Goal: Complete application form

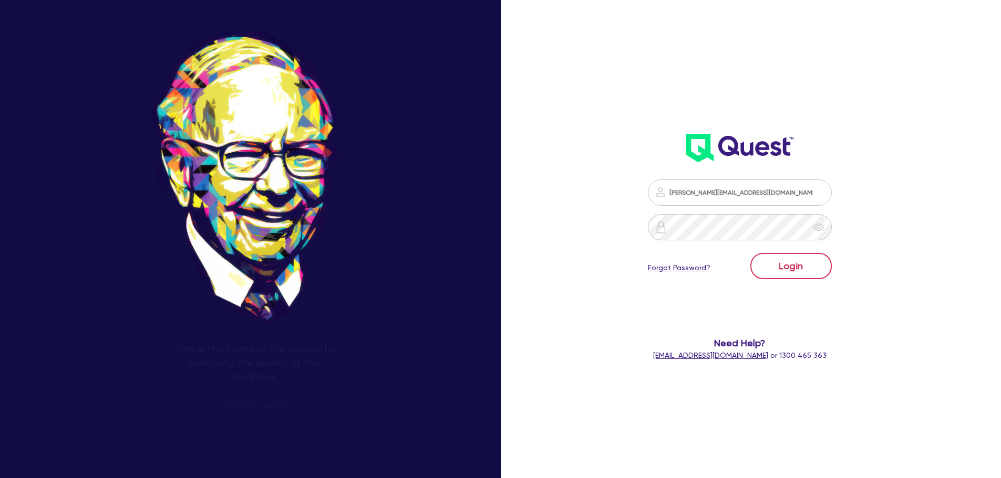
click at [808, 274] on button "Login" at bounding box center [790, 266] width 81 height 26
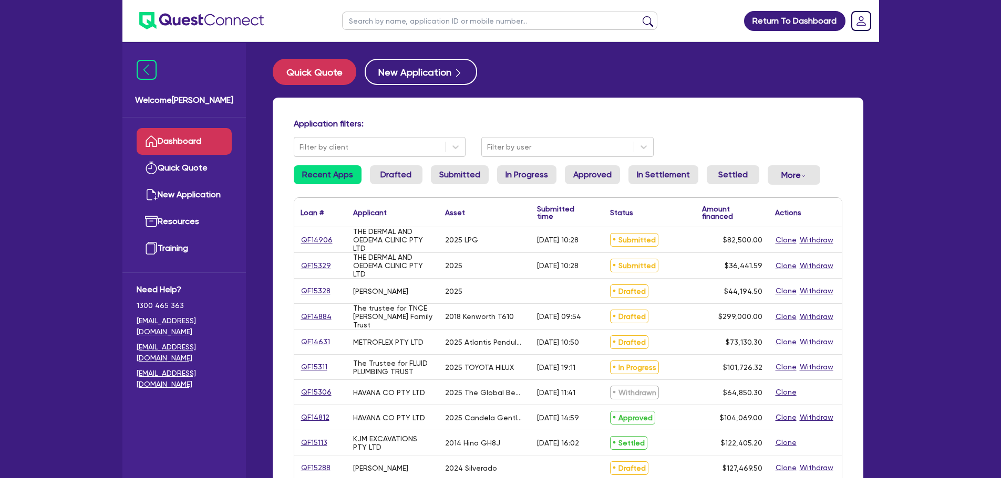
click at [456, 23] on input "text" at bounding box center [499, 21] width 315 height 18
type input "design"
click at [639, 16] on button "submit" at bounding box center [647, 23] width 17 height 15
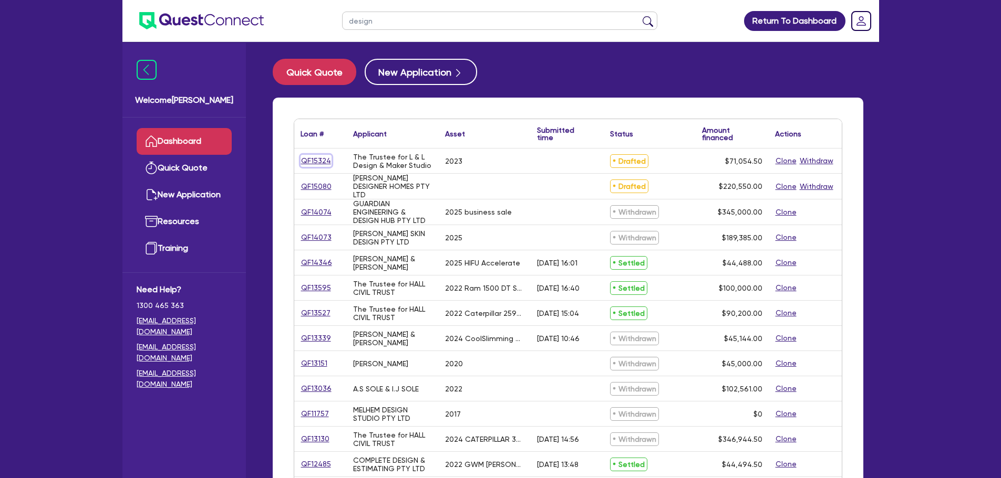
click at [321, 159] on link "QF15324" at bounding box center [315, 161] width 31 height 12
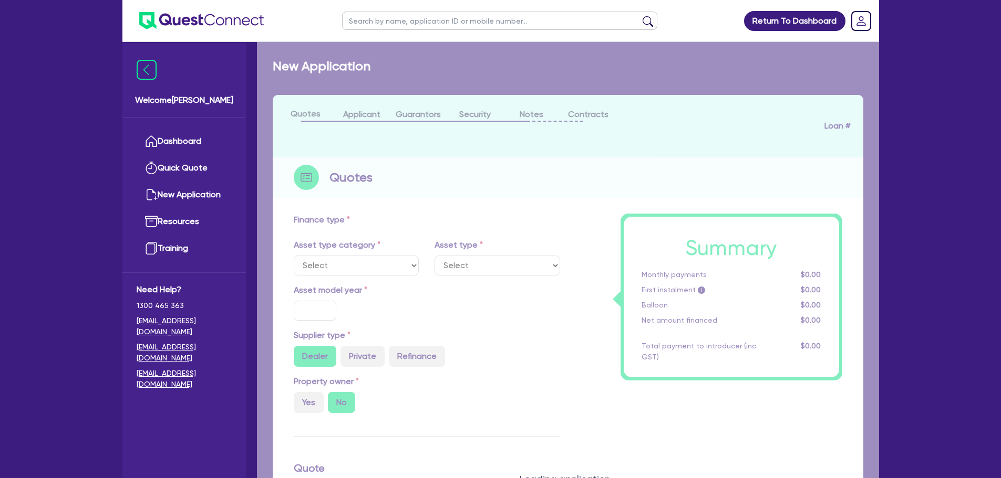
select select "SECONDARY_ASSETS"
type input "2023"
radio input "true"
type input "70,400"
type input "6"
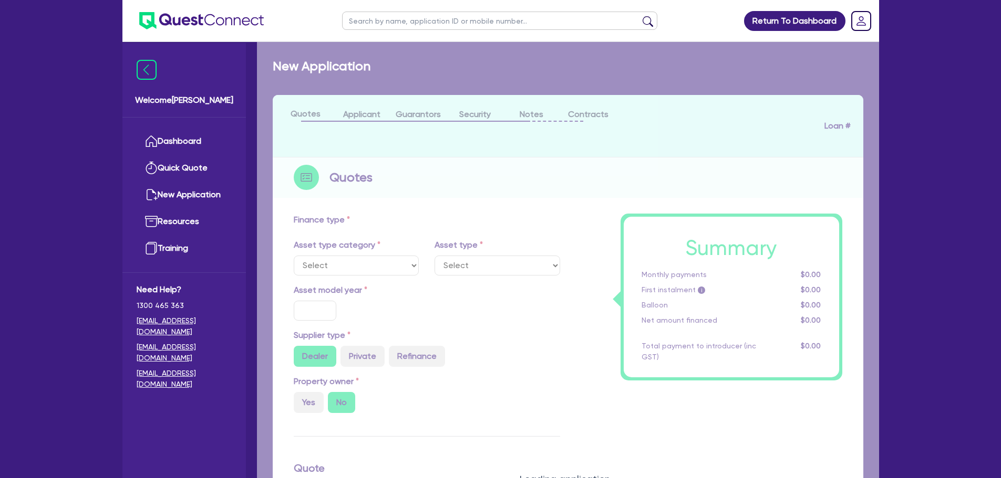
type input "4,263.27"
type input "7.49"
select select "CNC_AND_EDGE_BENDERS"
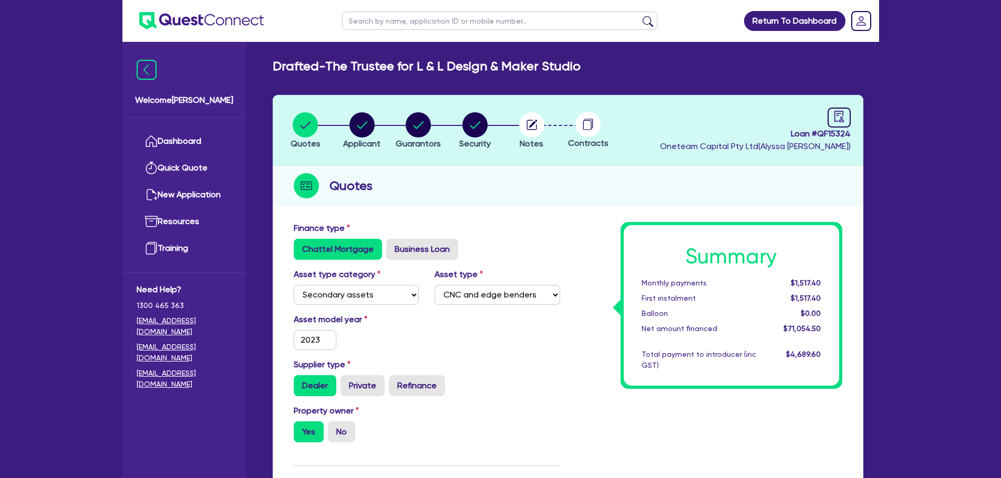
click at [516, 203] on div "Quotes" at bounding box center [568, 186] width 590 height 40
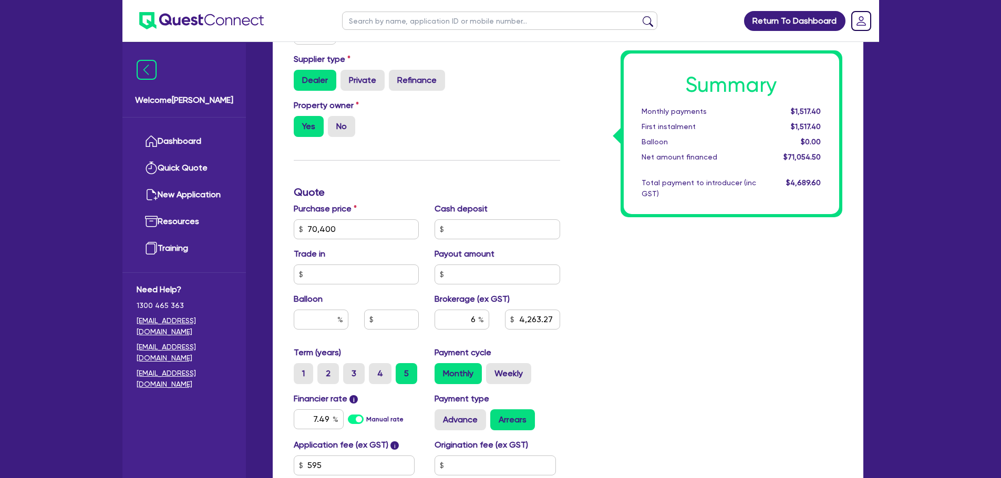
scroll to position [350, 0]
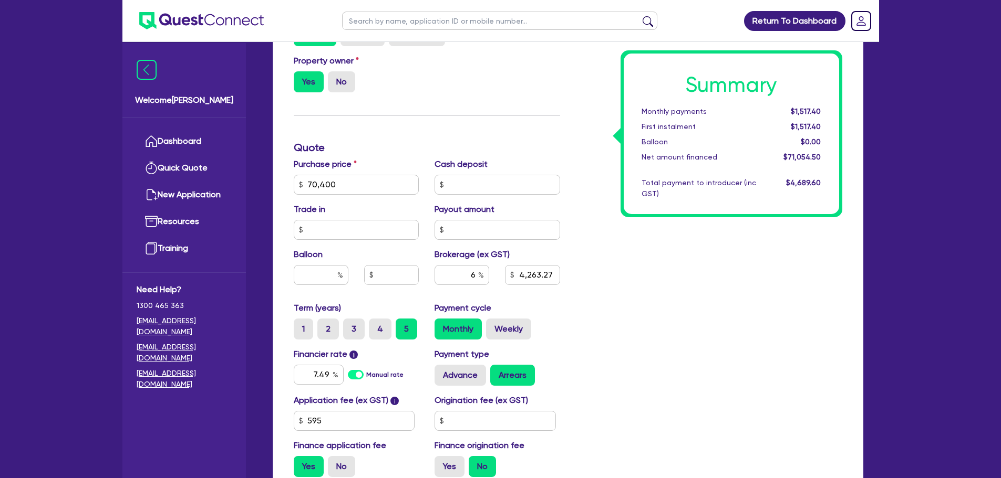
drag, startPoint x: 651, startPoint y: 299, endPoint x: 649, endPoint y: 308, distance: 9.7
click at [651, 299] on div "Summary Monthly payments $1,517.40 First instalment $1,517.40 Balloon $0.00 Net…" at bounding box center [709, 179] width 282 height 614
click at [532, 277] on input "4,263.27" at bounding box center [532, 275] width 55 height 20
type input "3,840"
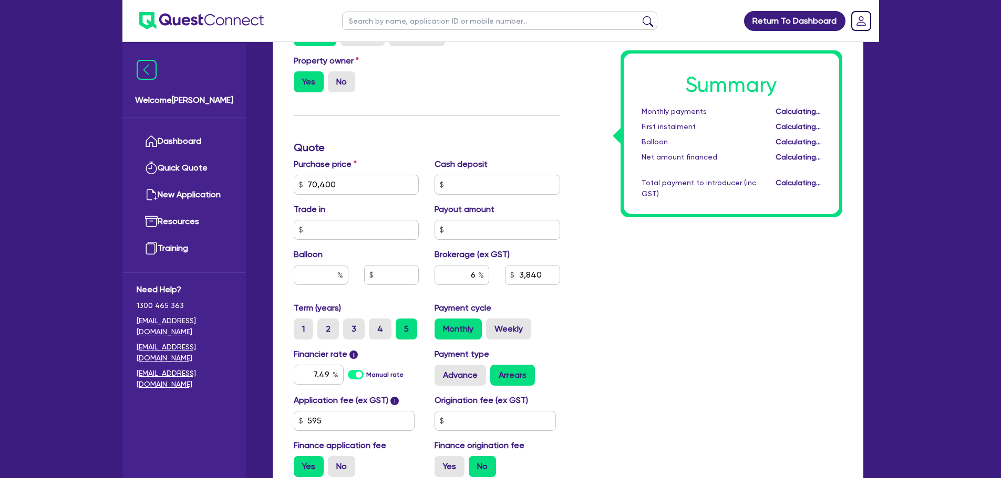
click at [626, 297] on div "Summary Monthly payments Calculating... First instalment Calculating... Balloon…" at bounding box center [709, 179] width 282 height 614
type input "70,400"
type input "5.40"
type input "3,840"
click at [477, 430] on input "text" at bounding box center [494, 421] width 121 height 20
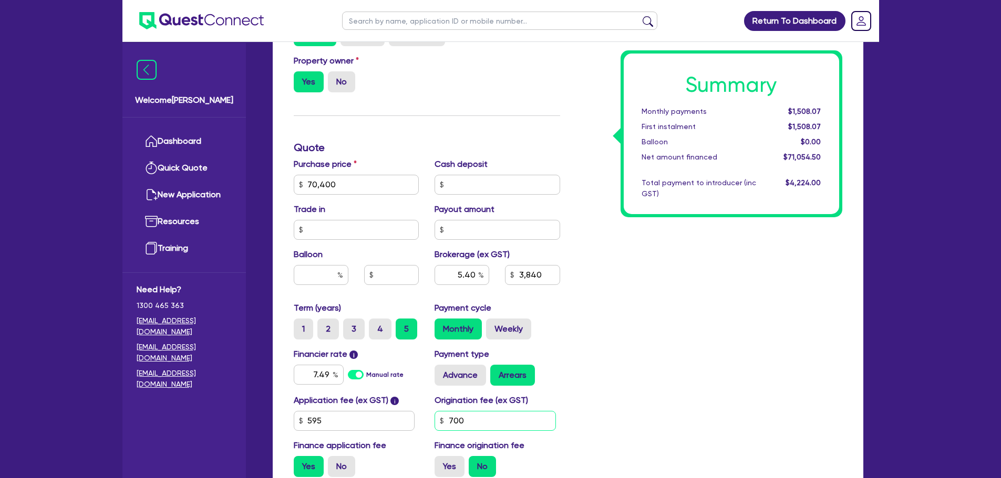
type input "700"
type input "70,400"
type input "5.40"
type input "3,840"
click at [715, 415] on div "Summary Monthly payments $1,508.07 First instalment $1,508.07 Balloon $0.00 Net…" at bounding box center [709, 179] width 282 height 614
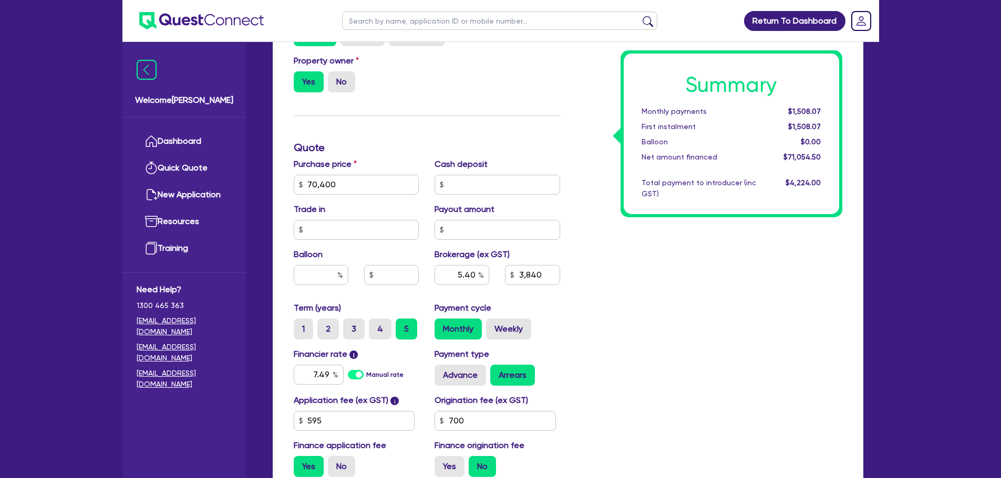
type input "70,400"
type input "5.40"
type input "3,840"
click at [456, 462] on label "Yes" at bounding box center [449, 466] width 30 height 21
click at [441, 462] on input "Yes" at bounding box center [437, 459] width 7 height 7
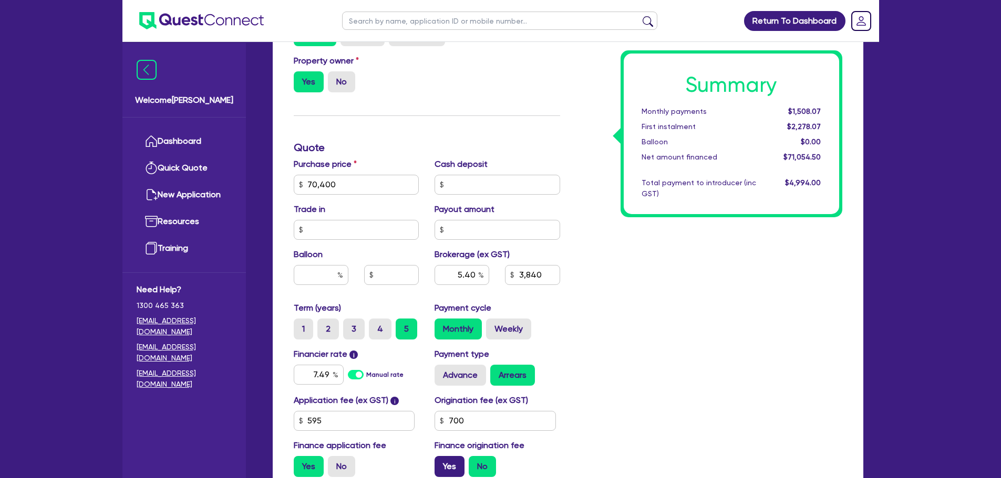
radio input "true"
type input "70,400"
type input "5.40"
type input "3,840"
type input "70,400"
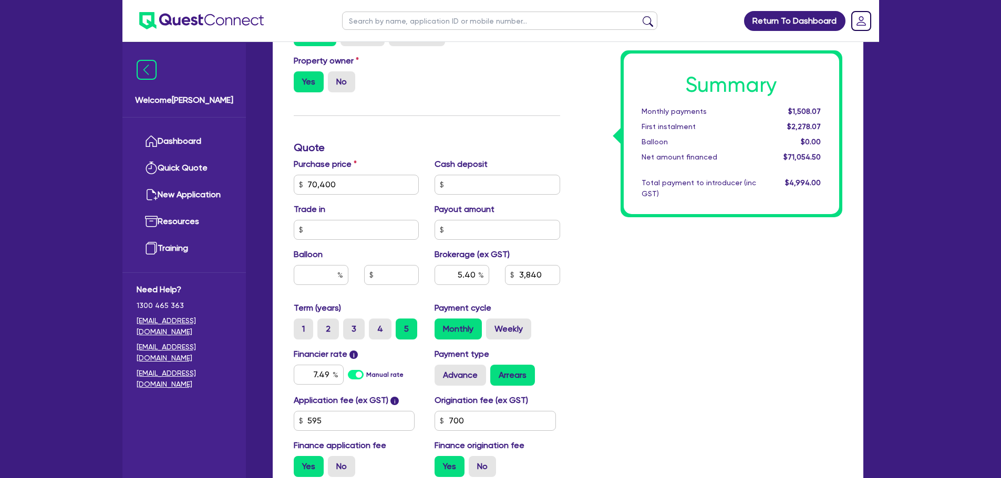
type input "5.40"
type input "3,840"
click at [388, 423] on input "595" at bounding box center [354, 421] width 121 height 20
type input "590"
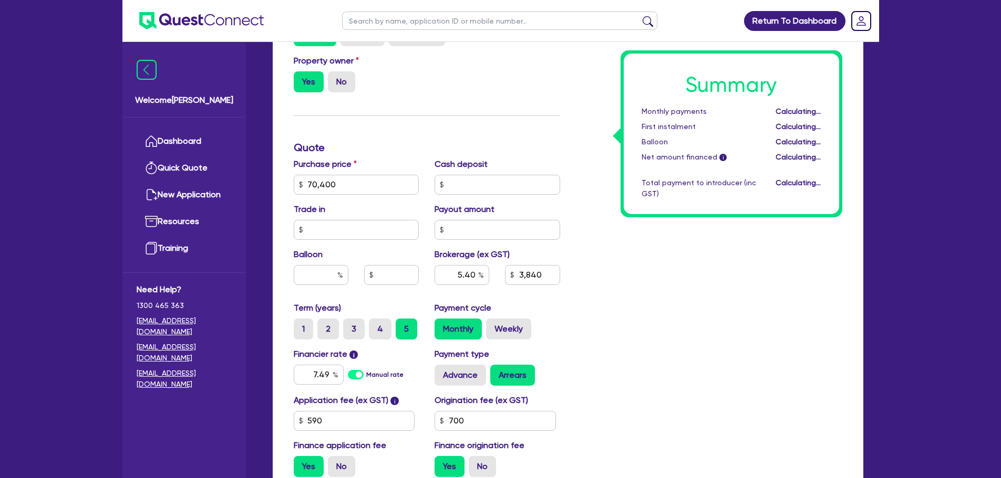
type input "70,400"
type input "5.40"
type input "3,840"
click at [693, 342] on div "Summary Monthly payments Calculating... First instalment Calculating... Balloon…" at bounding box center [709, 179] width 282 height 614
type input "70,400"
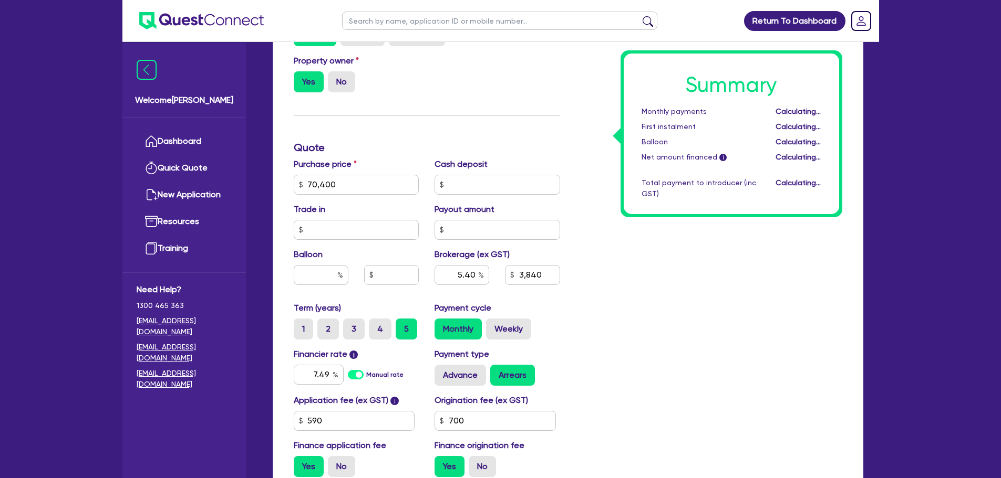
type input "5.40"
type input "3,840"
click at [658, 352] on div "Summary Monthly payments $1,523.39 First instalment $1,523.39 Balloon $0.00 Net…" at bounding box center [709, 179] width 282 height 614
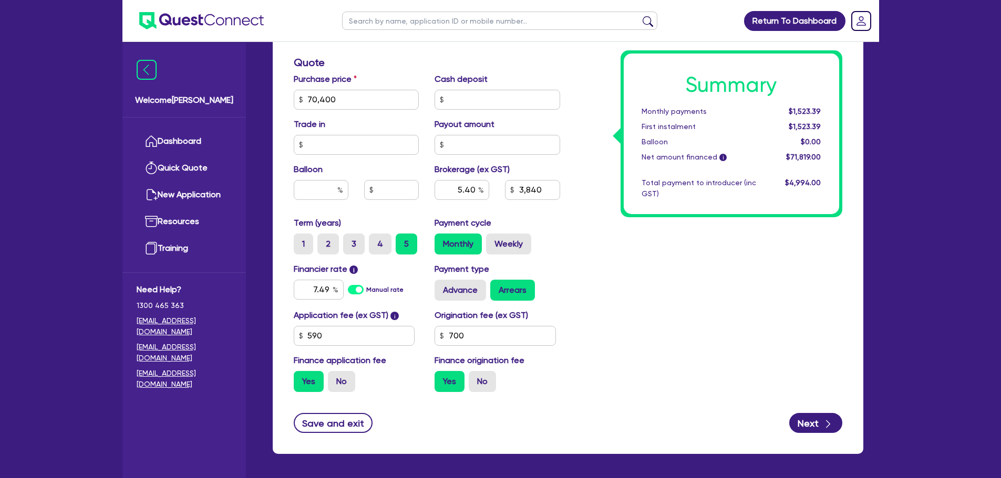
scroll to position [475, 0]
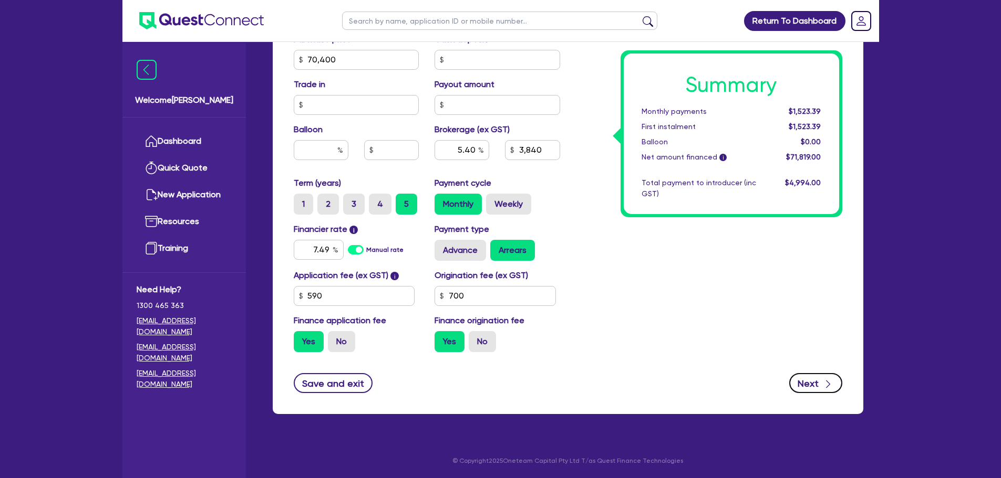
click at [826, 382] on icon "button" at bounding box center [827, 384] width 11 height 11
type input "70,400"
type input "5.40"
type input "3,840"
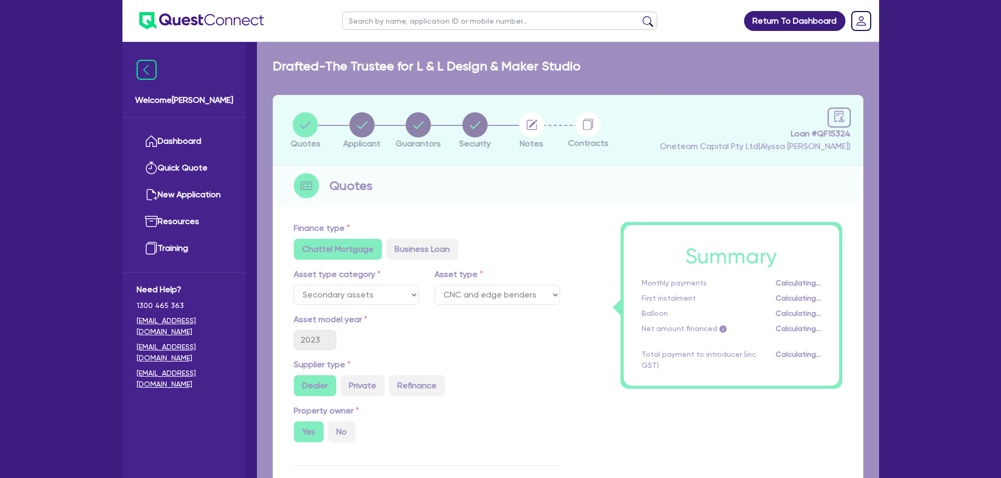
select select "TRUST"
select select "COMPANY"
select select "MANUFACTURING"
select select "WOOD_PRODUCTS"
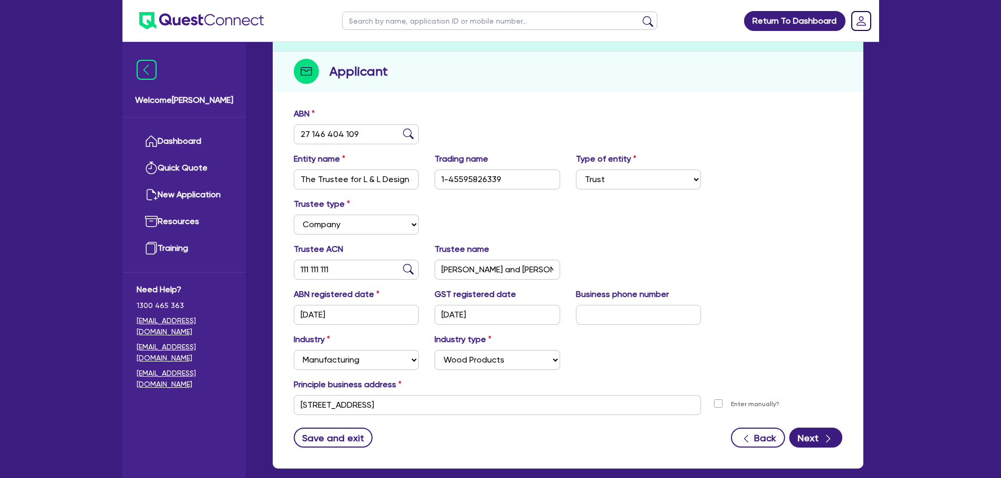
scroll to position [169, 0]
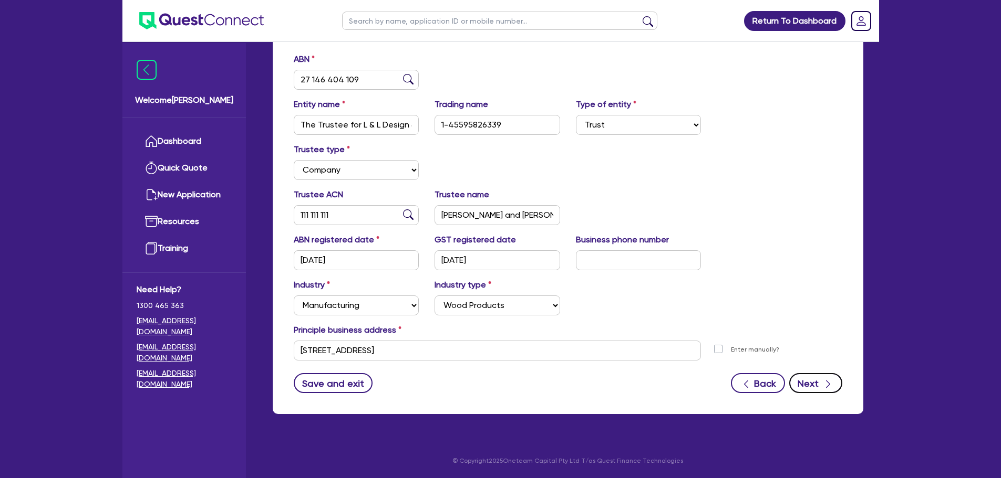
click at [821, 384] on button "Next" at bounding box center [815, 383] width 53 height 20
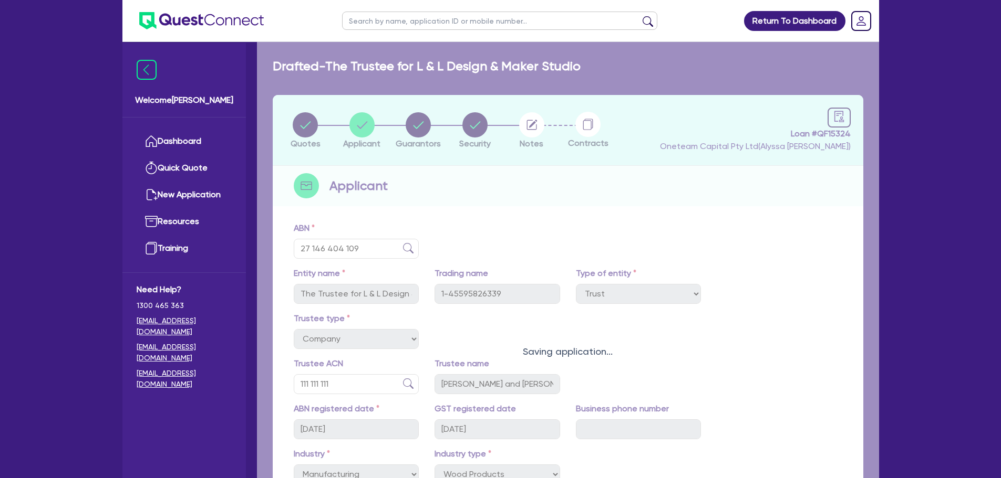
select select "MRS"
select select "[GEOGRAPHIC_DATA]"
select select "MARRIED"
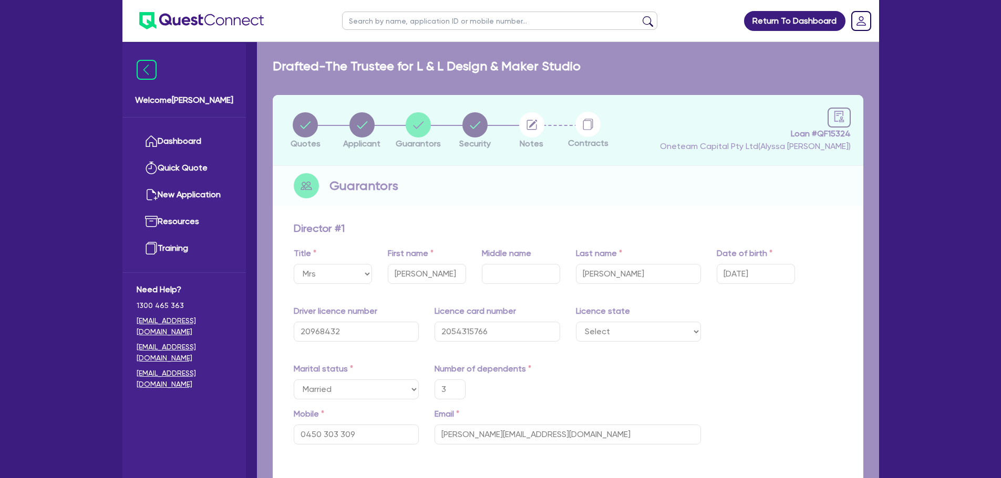
type input "3"
type input "0450 303 309"
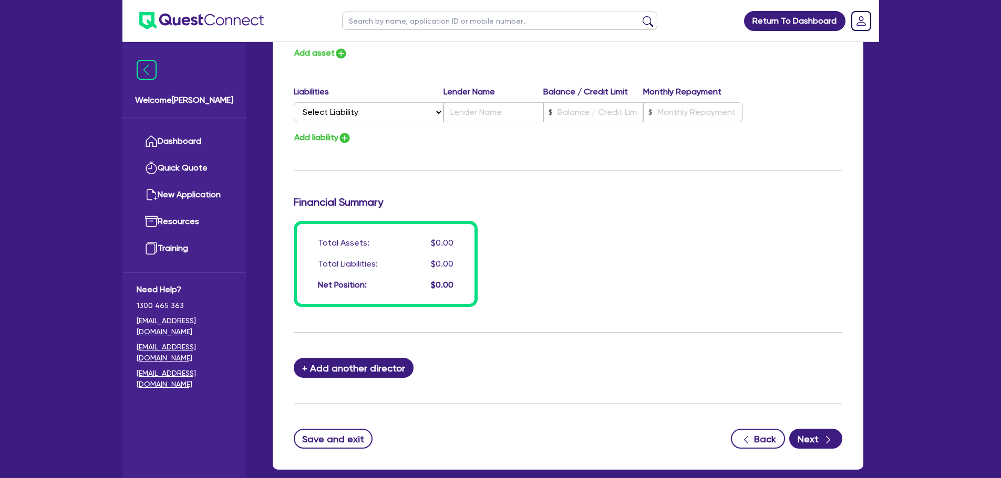
scroll to position [747, 0]
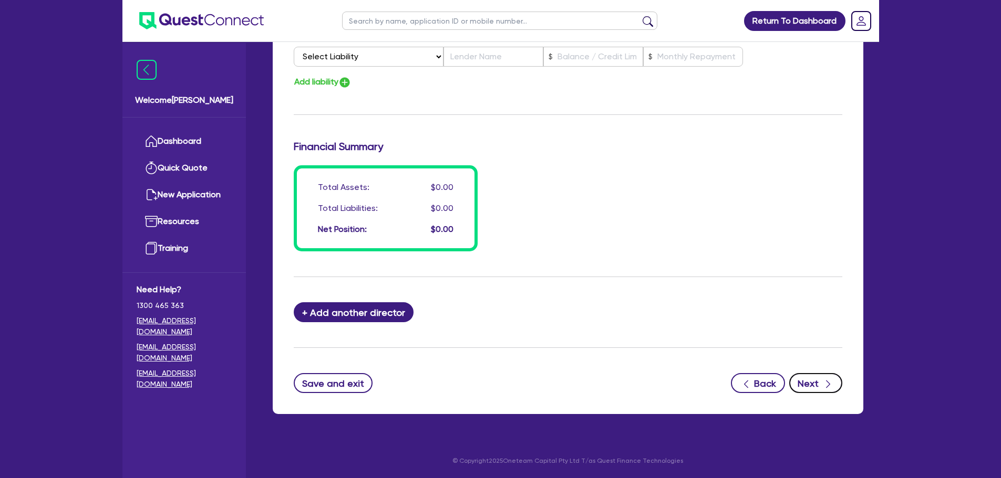
click at [818, 377] on button "Next" at bounding box center [815, 383] width 53 height 20
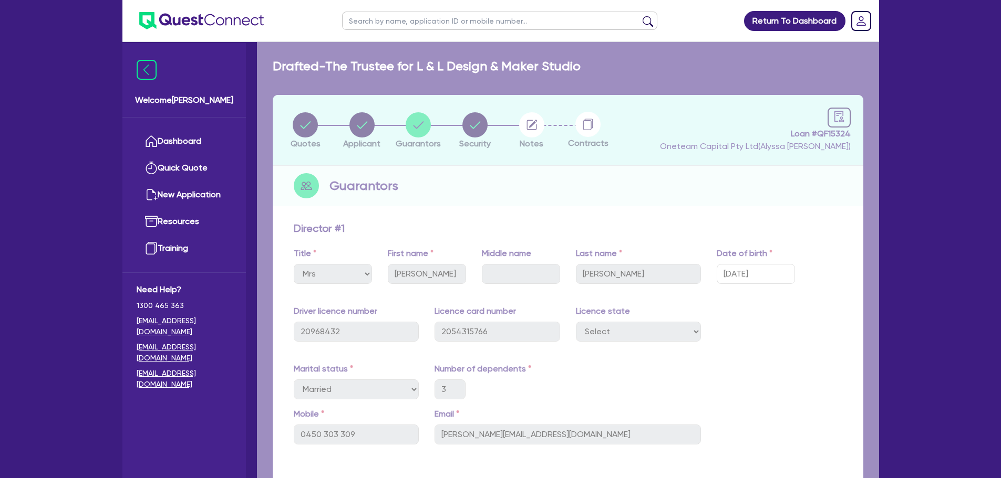
select select "SECONDARY_ASSETS"
select select "CNC_AND_EDGE_BENDERS"
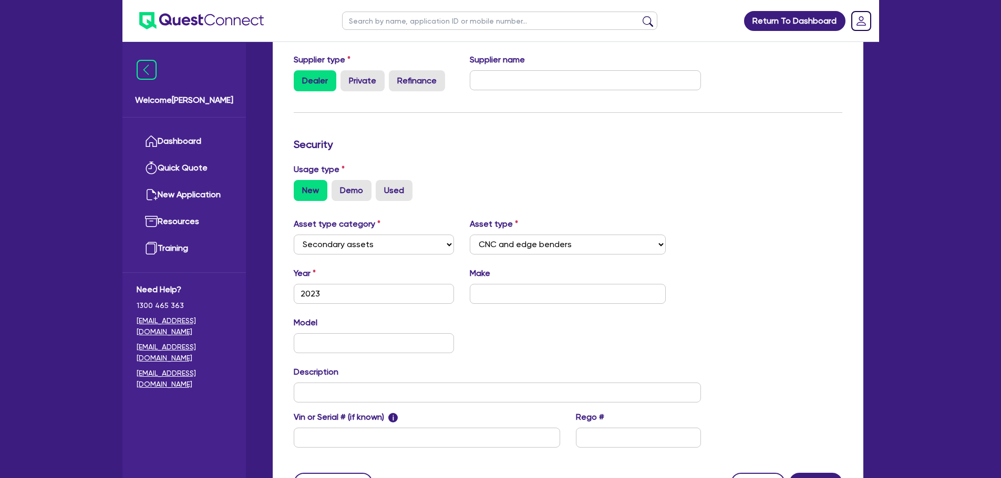
scroll to position [294, 0]
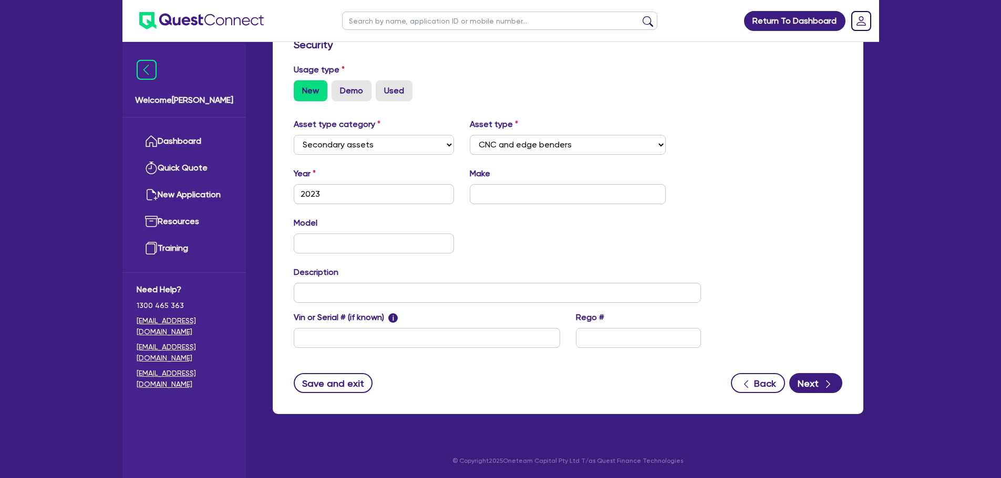
click at [803, 393] on div "Supplier Supplier type Dealer Private Refinance Supplier name Security Usage ty…" at bounding box center [568, 168] width 590 height 491
click at [810, 386] on button "Next" at bounding box center [815, 383] width 53 height 20
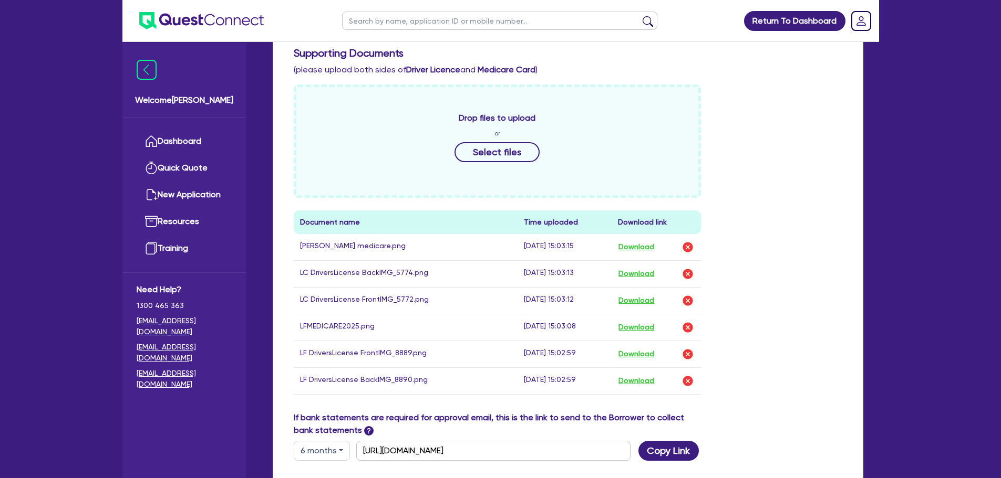
scroll to position [438, 0]
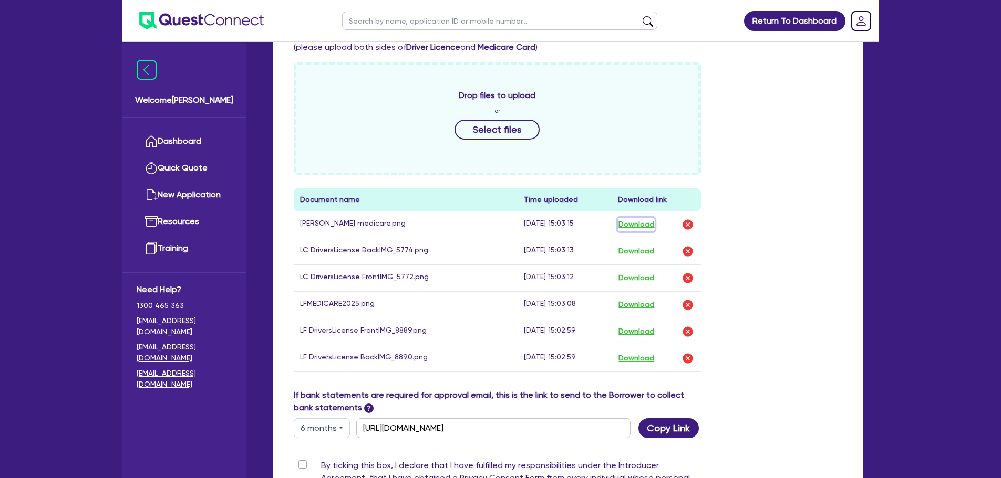
click at [645, 223] on button "Download" at bounding box center [636, 225] width 37 height 14
click at [640, 250] on button "Download" at bounding box center [636, 252] width 37 height 14
click at [642, 278] on button "Download" at bounding box center [636, 279] width 37 height 14
click at [641, 306] on button "Download" at bounding box center [636, 305] width 37 height 14
click at [638, 331] on button "Download" at bounding box center [636, 332] width 37 height 14
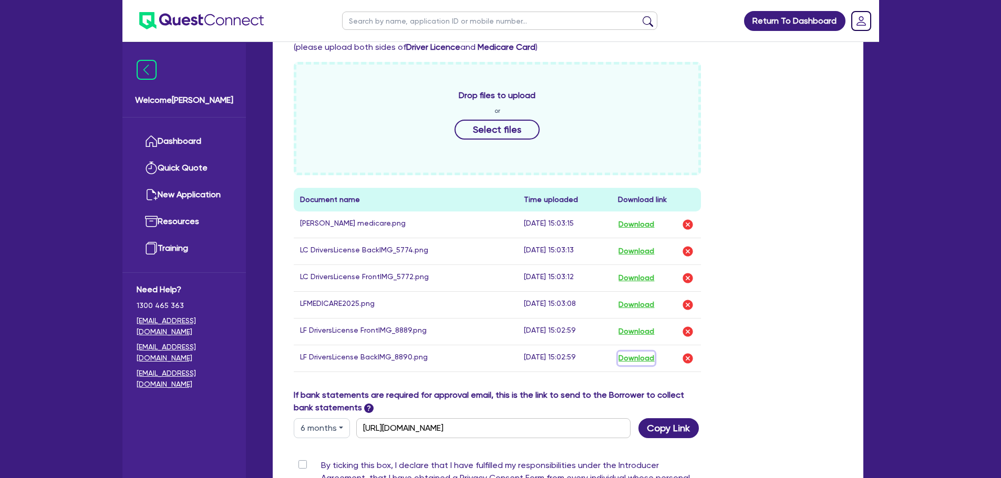
click at [644, 360] on button "Download" at bounding box center [636, 359] width 37 height 14
click at [688, 224] on img "button" at bounding box center [687, 224] width 13 height 13
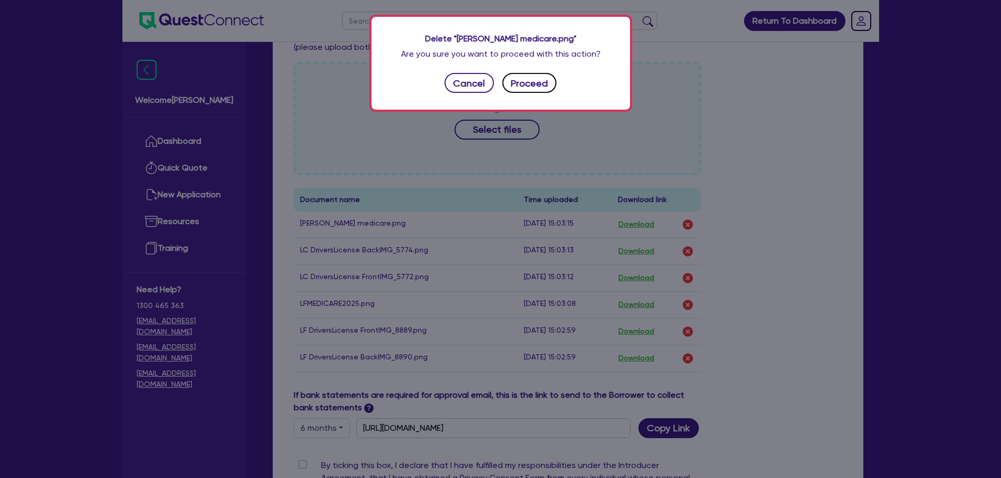
click at [540, 85] on button "Proceed" at bounding box center [529, 83] width 55 height 20
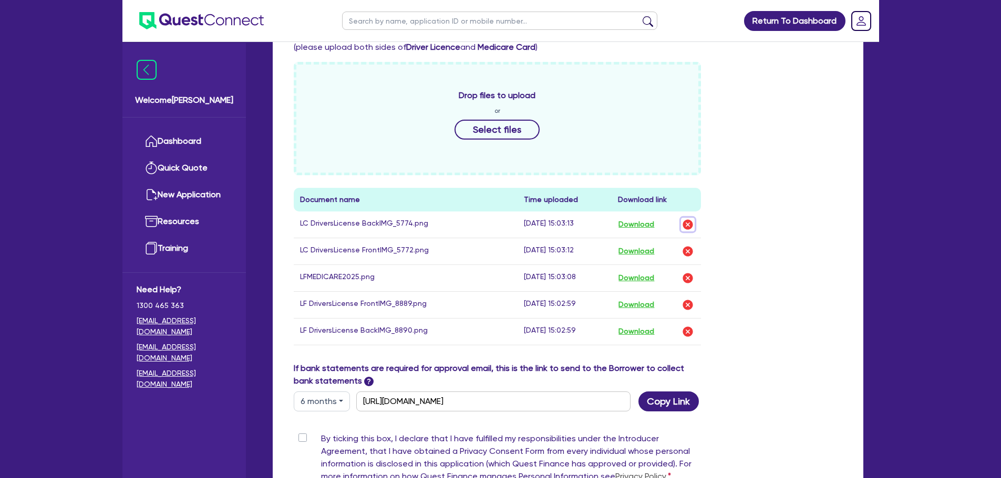
click at [688, 223] on img "button" at bounding box center [687, 224] width 13 height 13
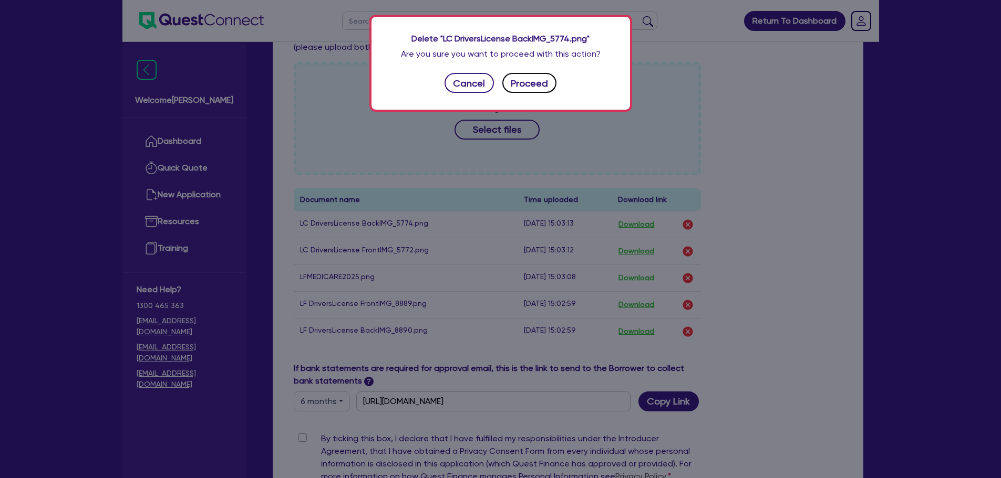
click at [537, 84] on button "Proceed" at bounding box center [529, 83] width 55 height 20
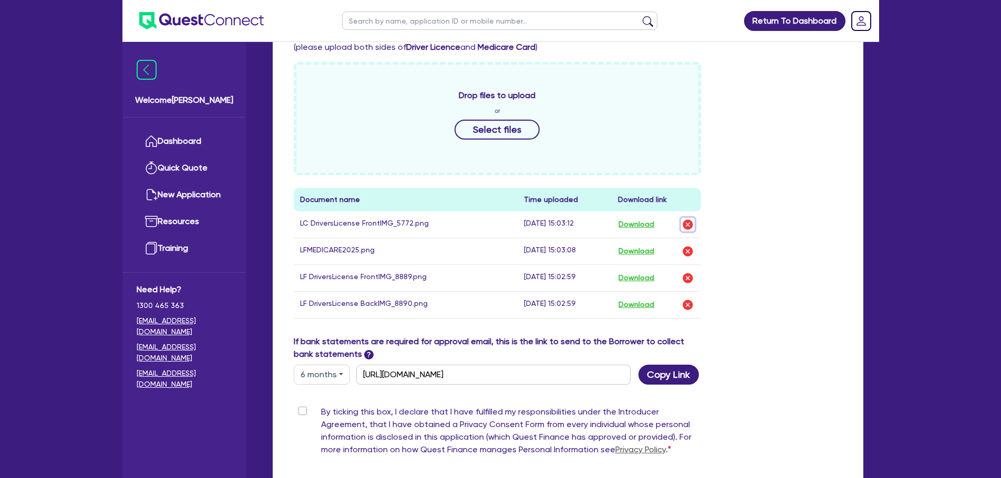
click at [689, 225] on img "button" at bounding box center [687, 224] width 13 height 13
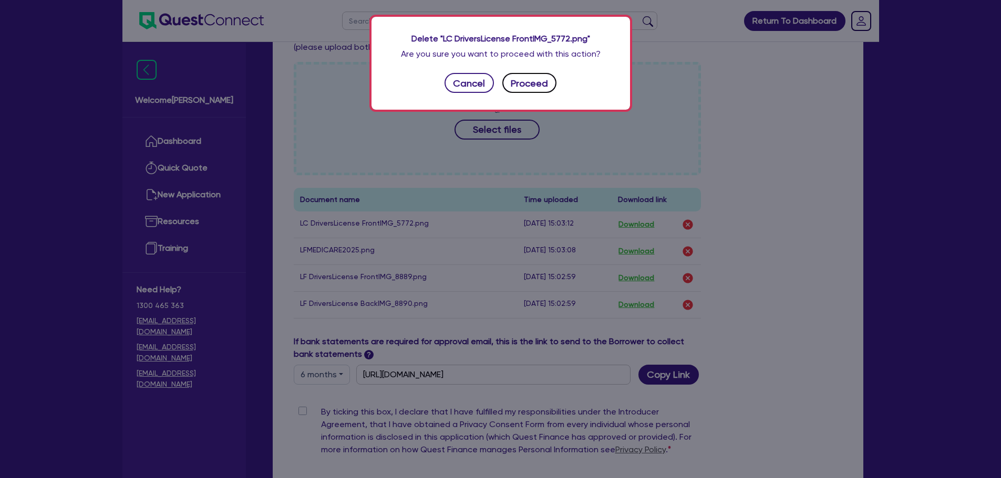
click at [538, 86] on button "Proceed" at bounding box center [529, 83] width 55 height 20
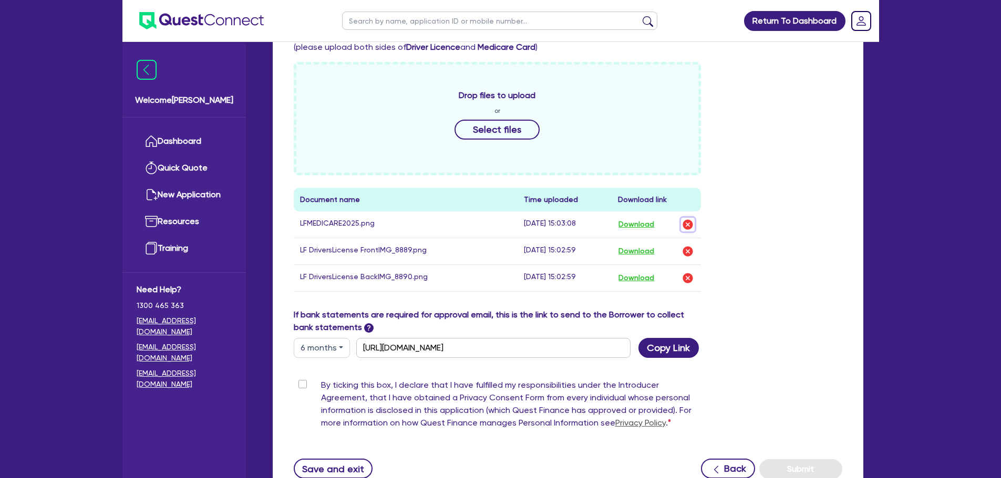
click at [689, 225] on img "button" at bounding box center [687, 224] width 13 height 13
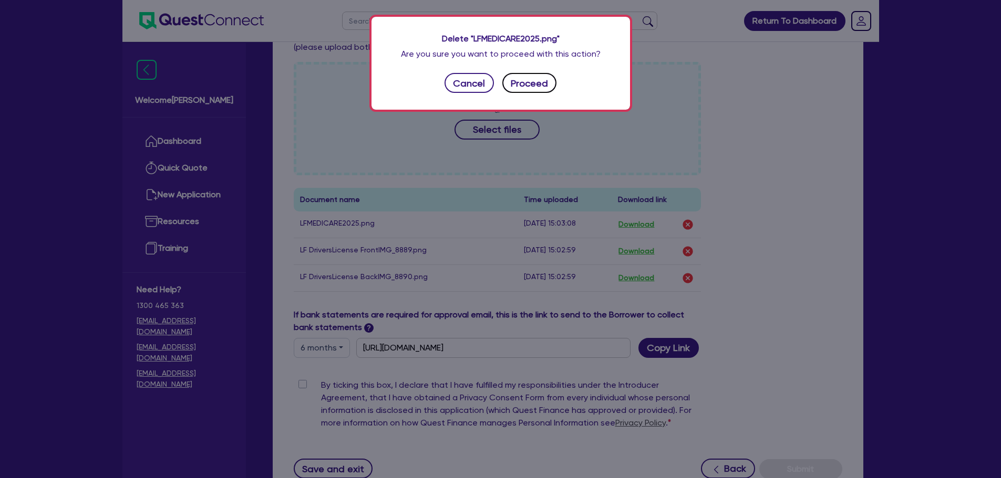
click at [536, 88] on button "Proceed" at bounding box center [529, 83] width 55 height 20
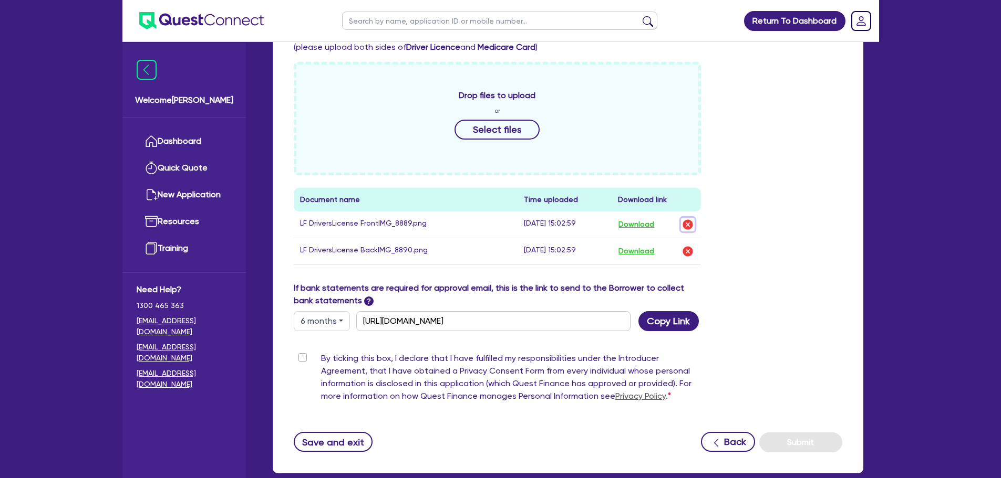
click at [684, 222] on img "button" at bounding box center [687, 224] width 13 height 13
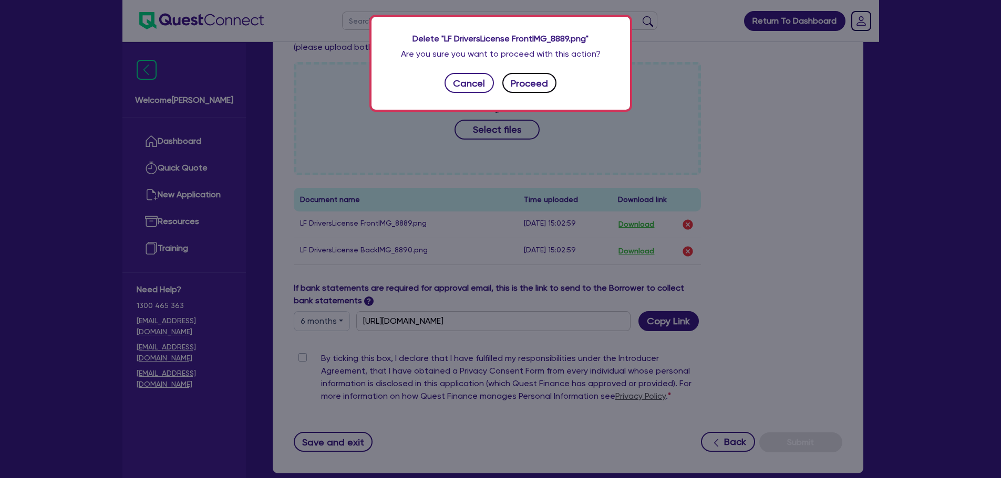
click at [536, 88] on button "Proceed" at bounding box center [529, 83] width 55 height 20
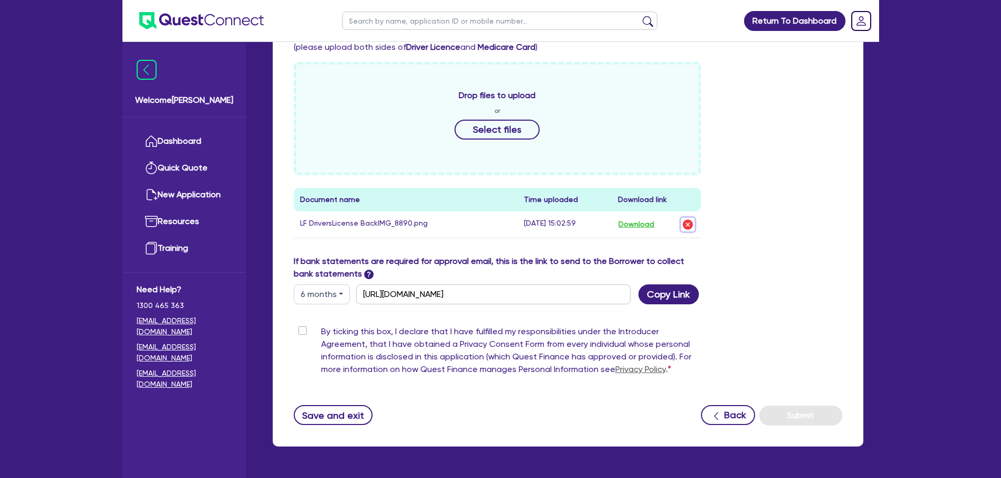
click at [685, 223] on img "button" at bounding box center [687, 224] width 13 height 13
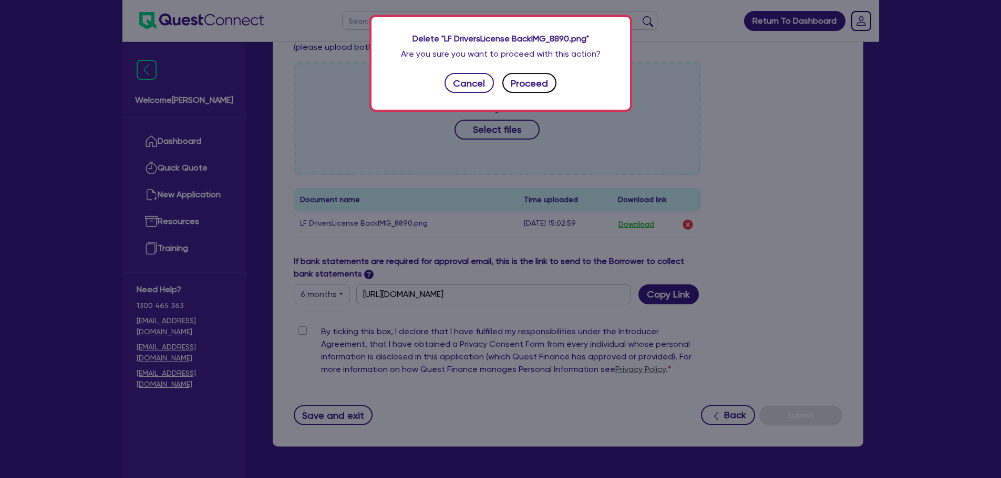
click at [540, 85] on button "Proceed" at bounding box center [529, 83] width 55 height 20
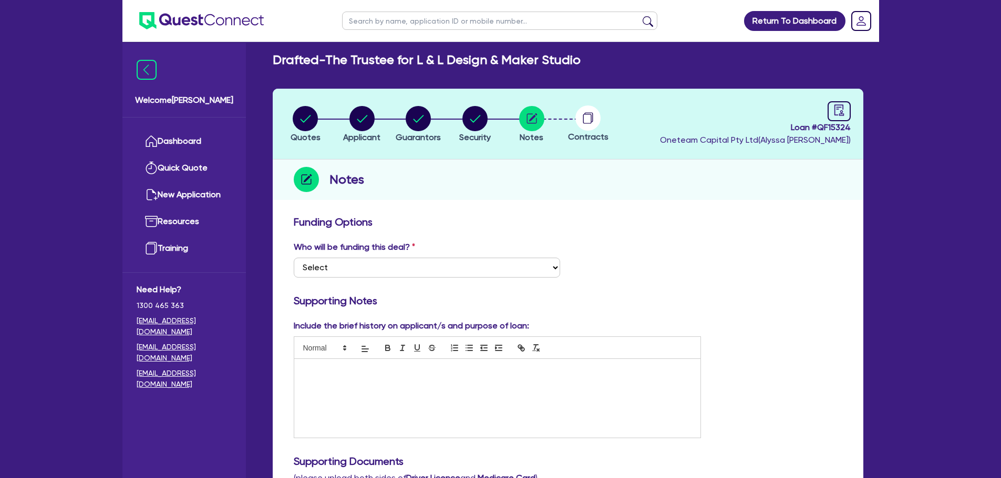
scroll to position [0, 0]
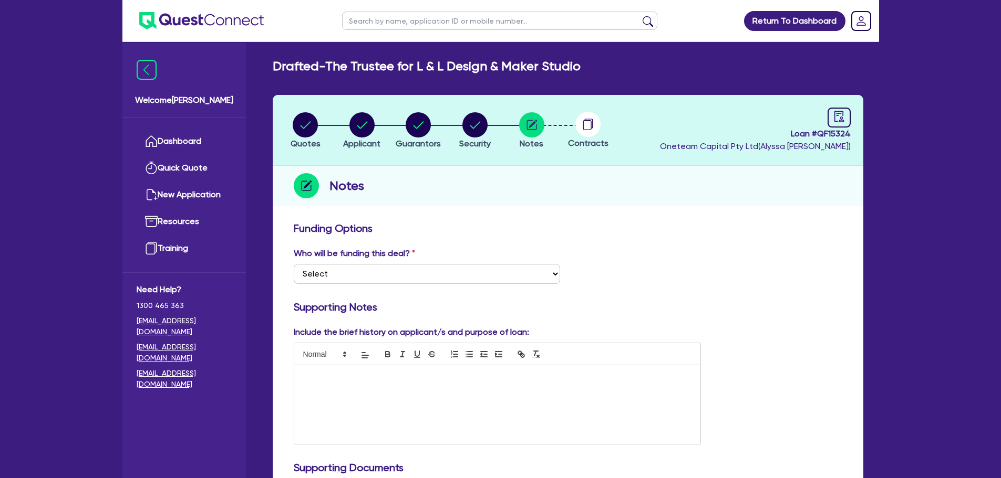
click at [588, 121] on icon at bounding box center [587, 125] width 8 height 10
click at [593, 126] on circle at bounding box center [587, 124] width 25 height 25
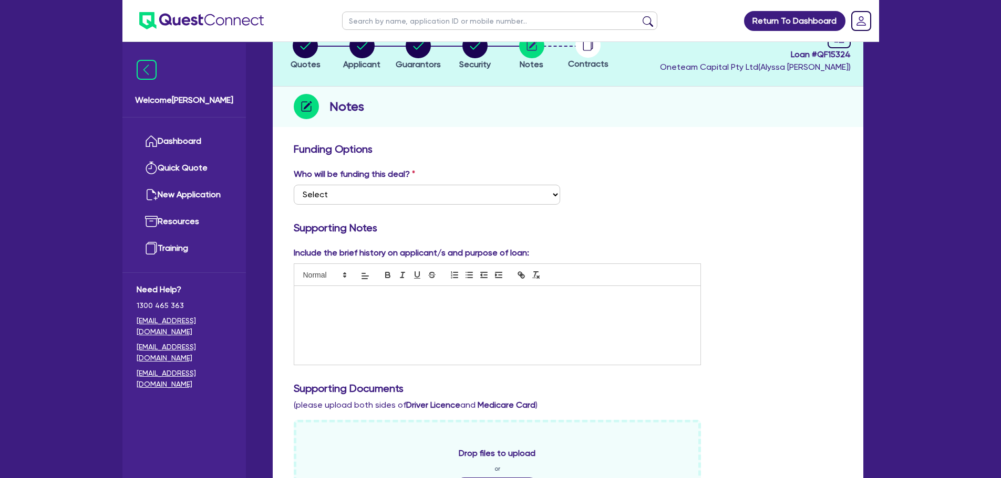
scroll to position [175, 0]
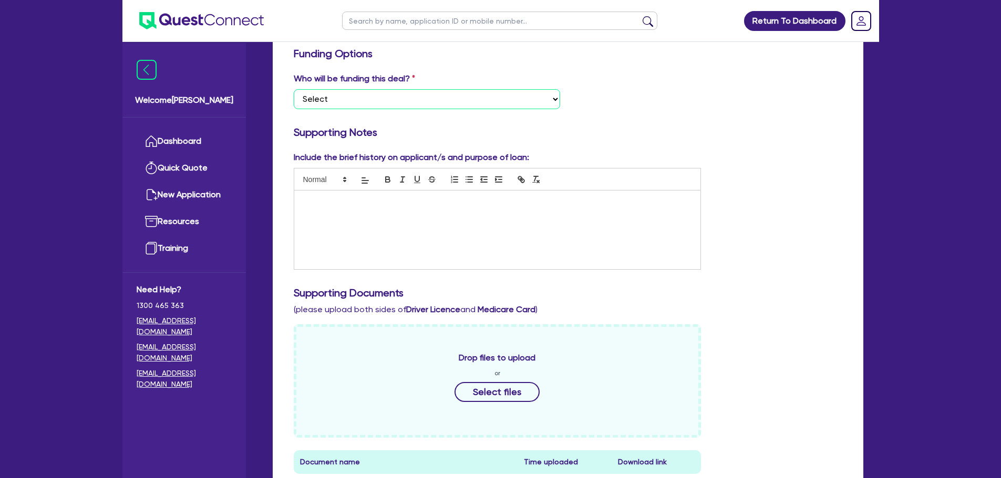
click at [499, 102] on select "Select I want Quest to fund 100% I will fund 100% I will co-fund with Quest Oth…" at bounding box center [427, 99] width 266 height 20
select select "Other"
click at [294, 89] on select "Select I want Quest to fund 100% I will fund 100% I will co-fund with Quest Oth…" at bounding box center [427, 99] width 266 height 20
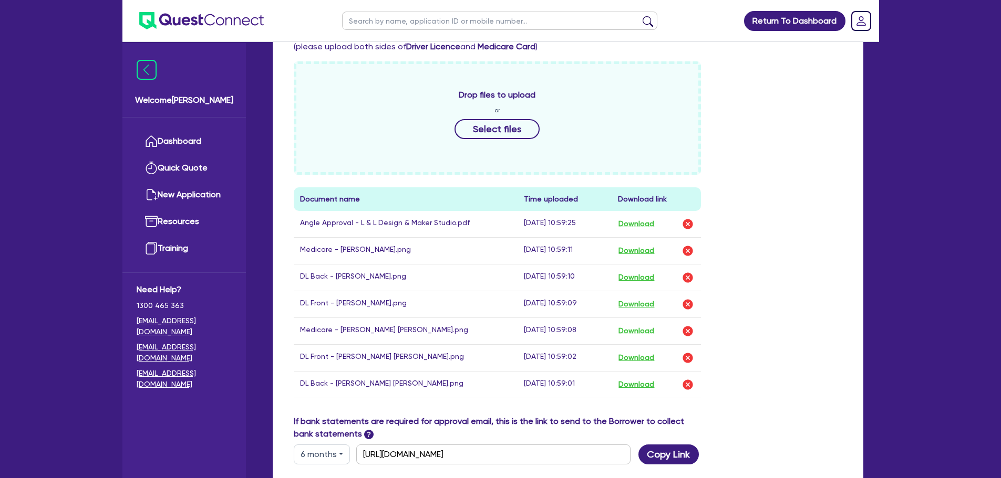
scroll to position [525, 0]
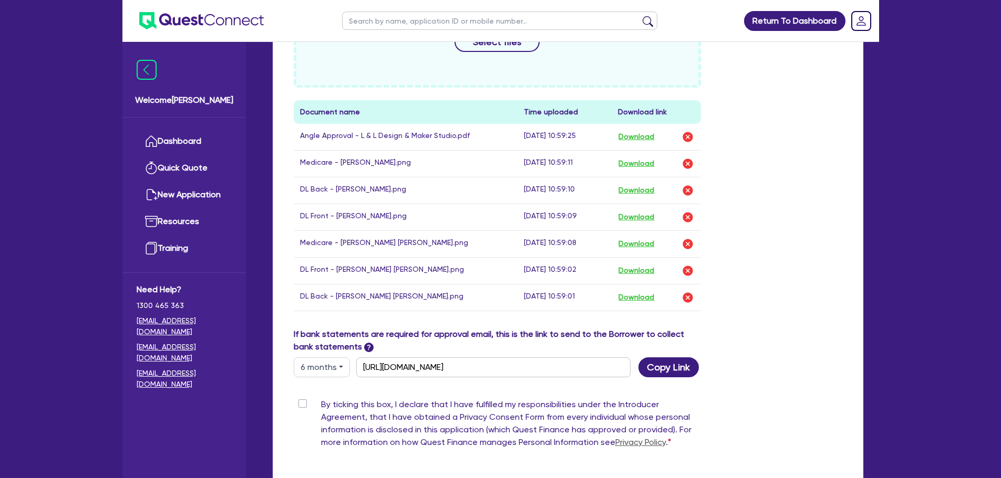
click at [321, 404] on label "By ticking this box, I declare that I have fulfilled my responsibilities under …" at bounding box center [511, 426] width 380 height 55
click at [301, 404] on input "By ticking this box, I declare that I have fulfilled my responsibilities under …" at bounding box center [298, 404] width 8 height 10
checkbox input "true"
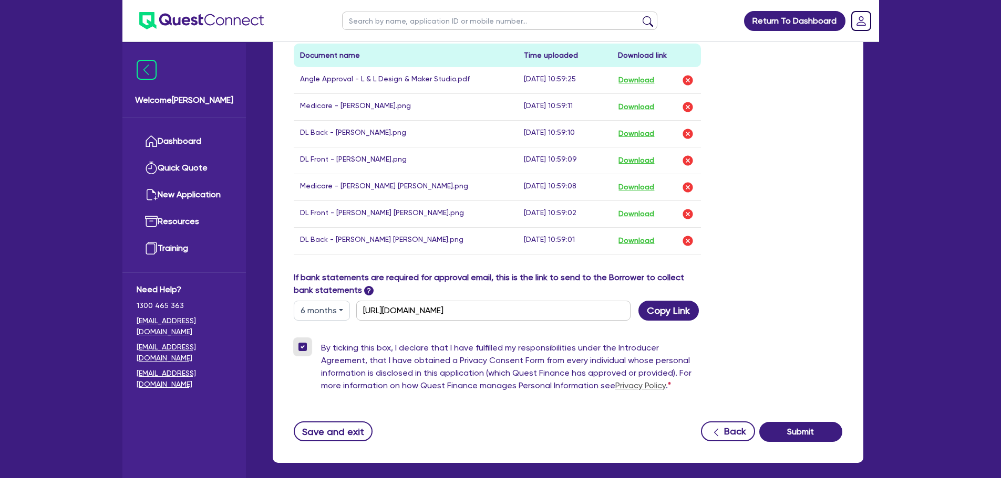
scroll to position [631, 0]
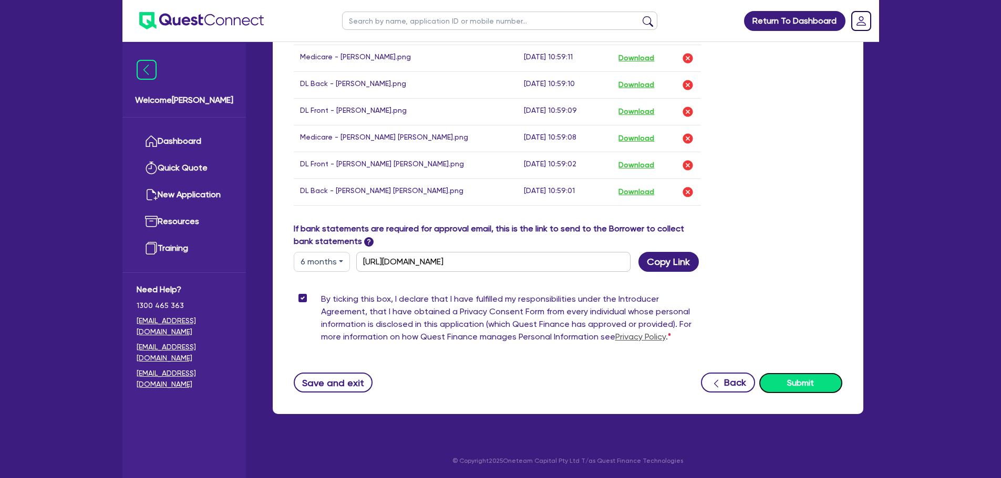
click at [797, 380] on button "Submit" at bounding box center [800, 383] width 83 height 20
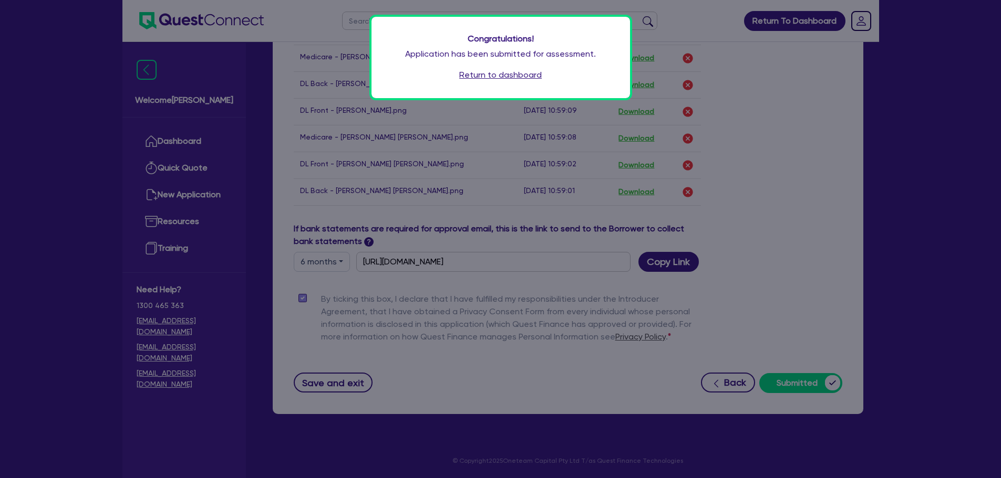
click at [513, 75] on link "Return to dashboard" at bounding box center [500, 75] width 82 height 13
